Goal: Subscribe to service/newsletter

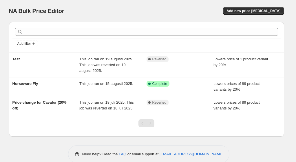
scroll to position [0, 0]
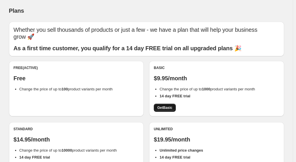
click at [171, 106] on span "Get Basic" at bounding box center [164, 108] width 15 height 5
